Goal: Task Accomplishment & Management: Complete application form

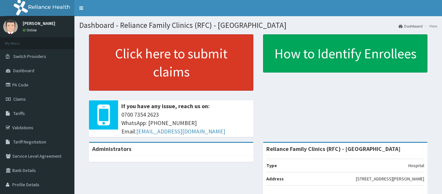
click at [201, 62] on link "Click here to submit claims" at bounding box center [171, 62] width 164 height 56
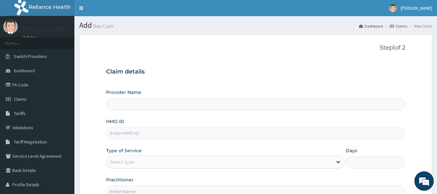
click at [241, 138] on input "HMO ID" at bounding box center [256, 133] width 300 height 13
type input "Reliance Family Clinics (RFC) - [GEOGRAPHIC_DATA]"
click at [29, 90] on link "PA Code" at bounding box center [37, 85] width 74 height 14
click at [262, 132] on input "HMO ID" at bounding box center [256, 133] width 300 height 13
paste input "EGG/10013/A"
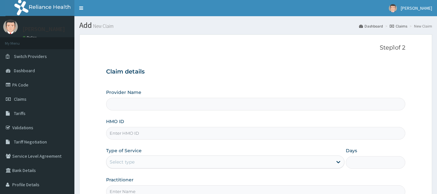
type input "EGG/10013/A"
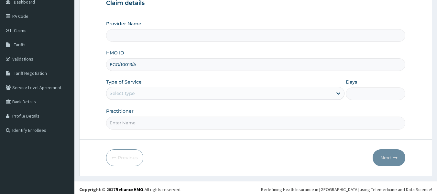
scroll to position [72, 0]
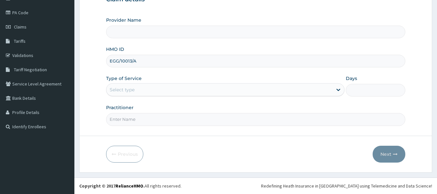
type input "Reliance Family Clinics (RFC) - [GEOGRAPHIC_DATA]"
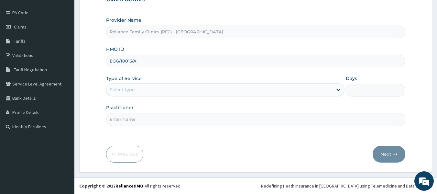
type input "EGG/10013/A"
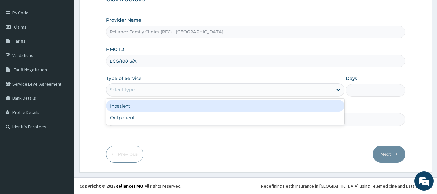
click at [198, 119] on div "Outpatient" at bounding box center [225, 118] width 239 height 12
type input "1"
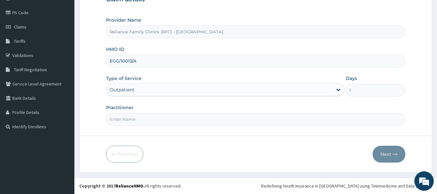
click at [208, 118] on input "Practitioner" at bounding box center [256, 119] width 300 height 13
type input "l"
type input "ngozi"
click at [394, 149] on button "Next" at bounding box center [389, 154] width 33 height 17
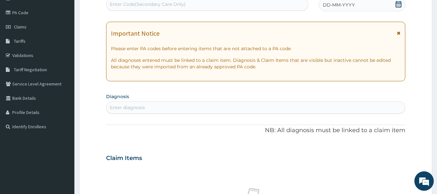
scroll to position [0, 0]
click at [193, 7] on div "Enter Code(Secondary Care Only)" at bounding box center [208, 4] width 202 height 10
paste input "PA/EC7C91"
type input "PA/EC7C91"
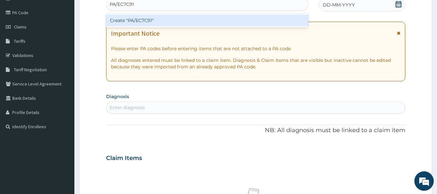
click at [227, 17] on div "Create "PA/EC7C91"" at bounding box center [207, 21] width 203 height 12
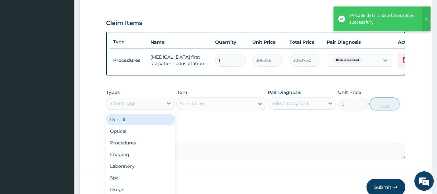
scroll to position [22, 0]
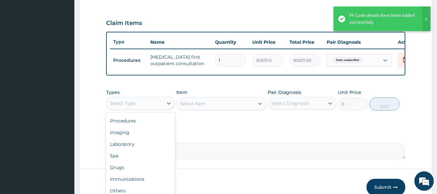
click at [151, 172] on div "Drugs" at bounding box center [140, 168] width 69 height 12
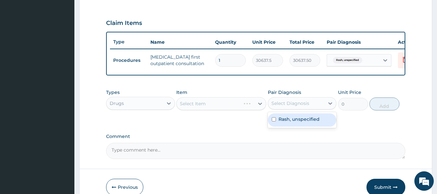
click at [314, 122] on label "Rash, unspecified" at bounding box center [299, 119] width 41 height 6
checkbox input "true"
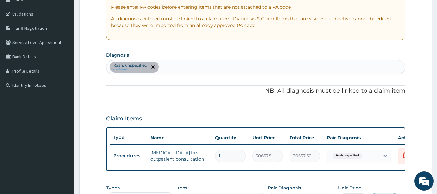
scroll to position [110, 0]
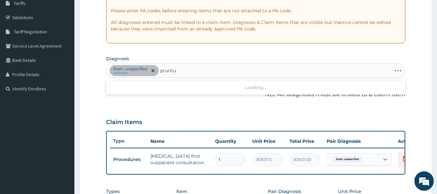
type input "pruritus"
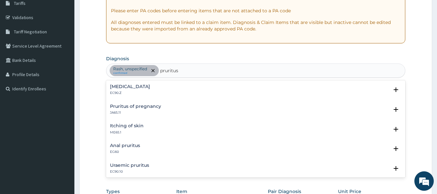
click at [165, 86] on div "Pruritus, unspecified EC90.Z" at bounding box center [256, 89] width 292 height 11
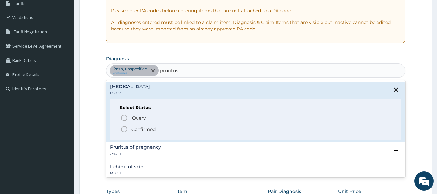
click at [162, 119] on p "Query Query covers suspected (?), Keep in view (kiv), Ruled out (r/o)" at bounding box center [204, 117] width 146 height 9
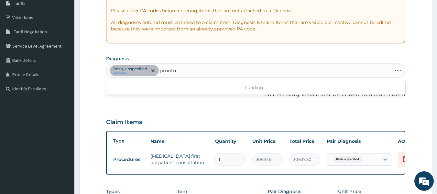
type input "pruritus"
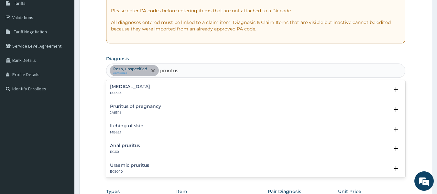
click at [176, 88] on div "Pruritus, unspecified EC90.Z" at bounding box center [256, 89] width 292 height 11
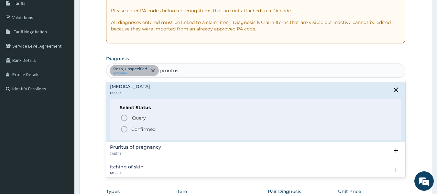
click at [171, 128] on span "Confirmed" at bounding box center [256, 129] width 272 height 8
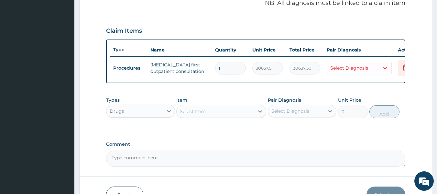
scroll to position [203, 0]
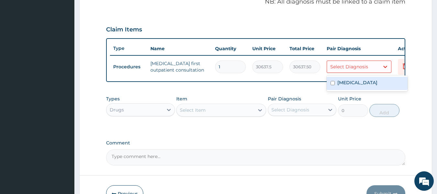
click at [366, 83] on label "Pruritus, unspecified" at bounding box center [358, 82] width 40 height 6
checkbox input "true"
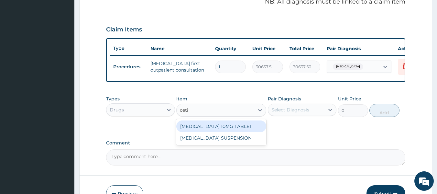
type input "cetir"
click at [239, 129] on div "CETIRIZINE 10MG TABLET" at bounding box center [221, 126] width 90 height 12
type input "115"
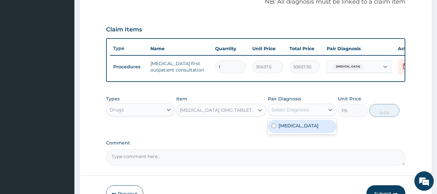
click at [312, 126] on div "Pruritus, unspecified" at bounding box center [302, 126] width 69 height 13
checkbox input "true"
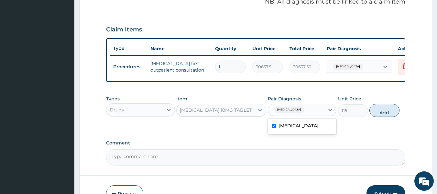
click at [390, 115] on button "Add" at bounding box center [385, 110] width 30 height 13
type input "0"
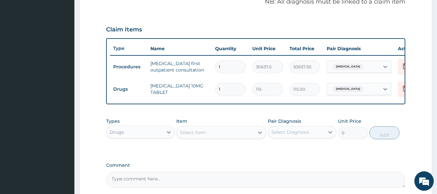
type input "0.00"
type input "5"
type input "575.00"
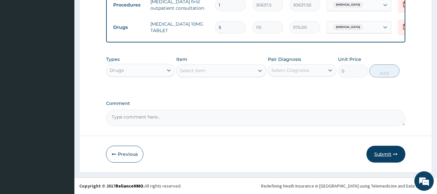
click at [392, 157] on button "Submit" at bounding box center [386, 154] width 39 height 17
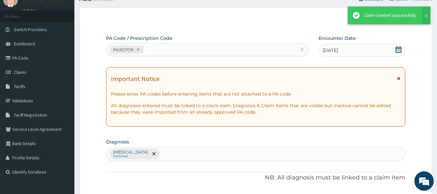
scroll to position [269, 0]
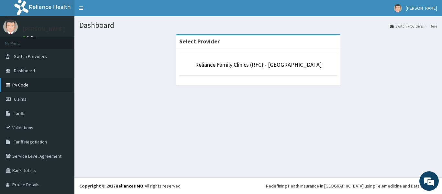
click at [20, 85] on link "PA Code" at bounding box center [37, 85] width 74 height 14
